Goal: Task Accomplishment & Management: Use online tool/utility

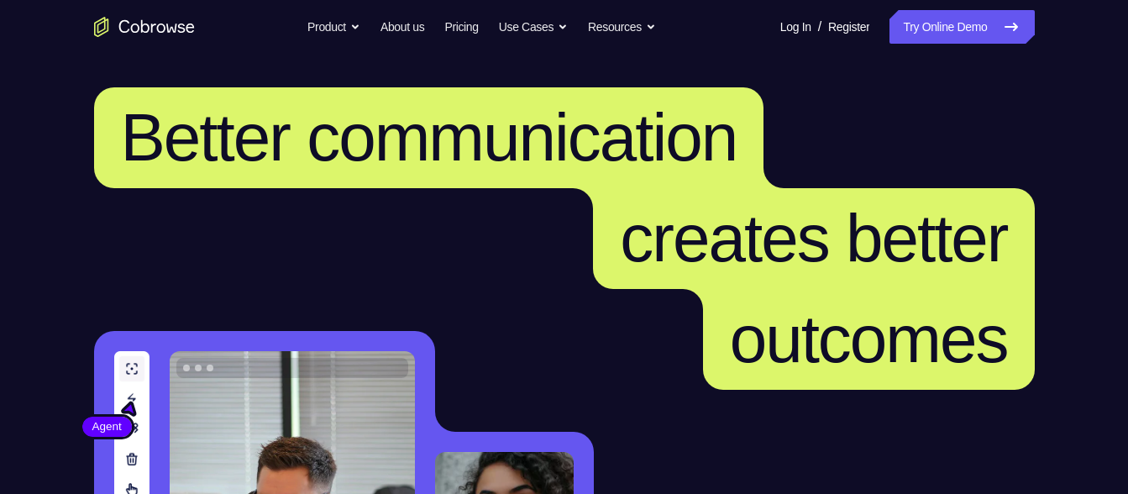
scroll to position [485, 0]
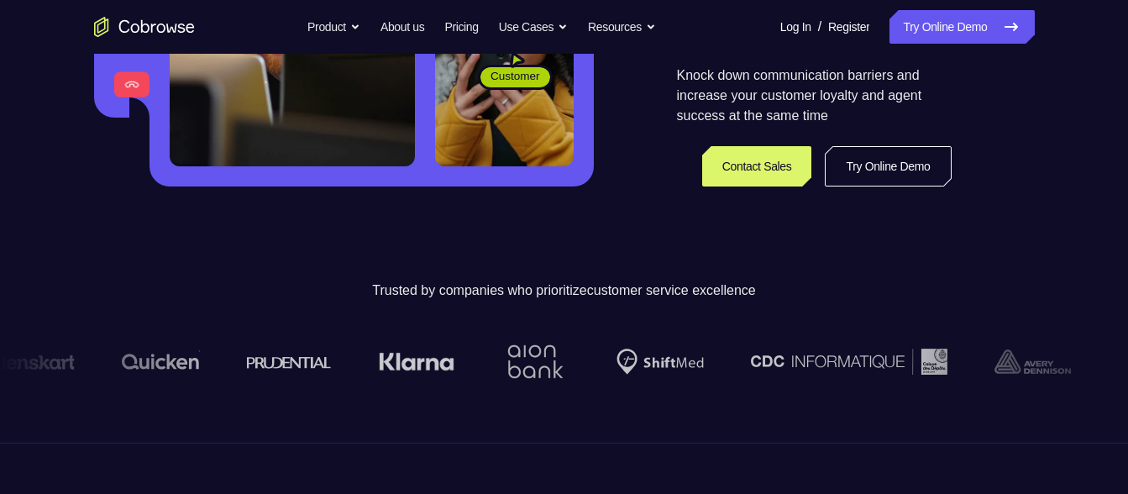
click at [979, 18] on link "Try Online Demo" at bounding box center [962, 27] width 144 height 34
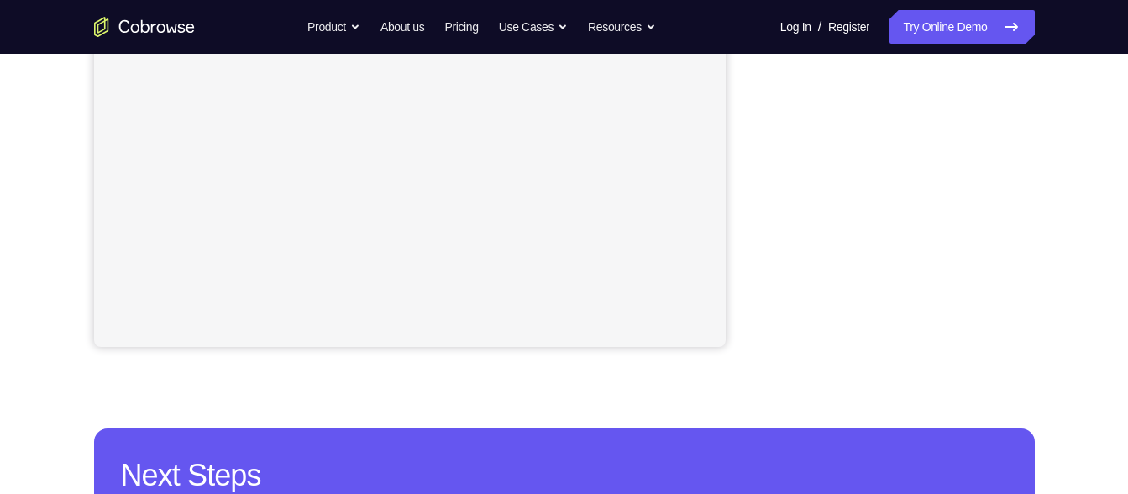
scroll to position [433, 0]
